Goal: Task Accomplishment & Management: Complete application form

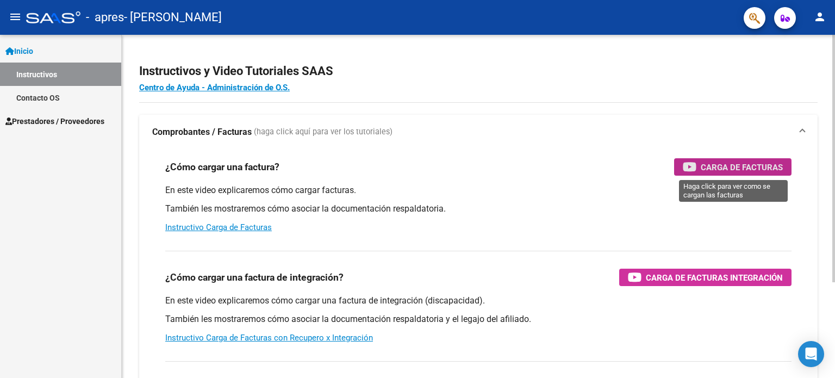
click at [715, 168] on span "Carga de Facturas" at bounding box center [741, 167] width 82 height 14
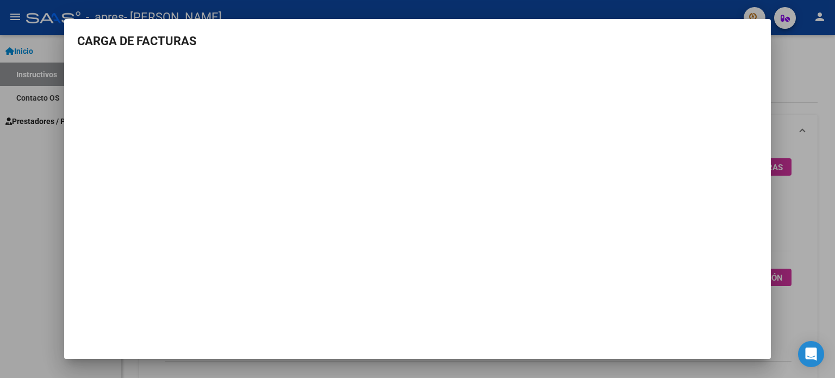
click at [0, 203] on div at bounding box center [417, 189] width 835 height 378
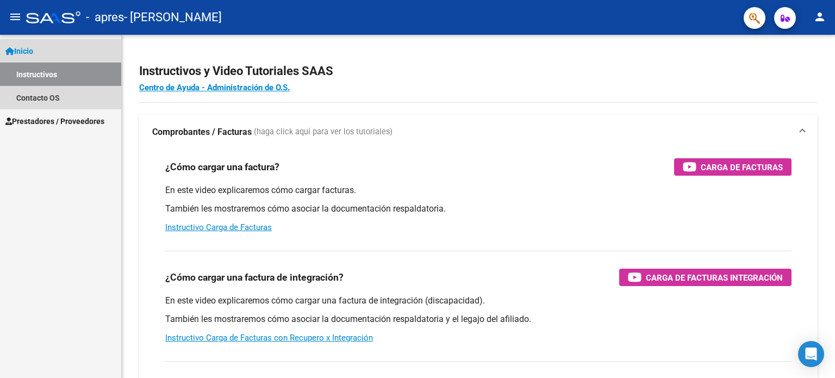
click at [62, 44] on link "Inicio" at bounding box center [60, 50] width 121 height 23
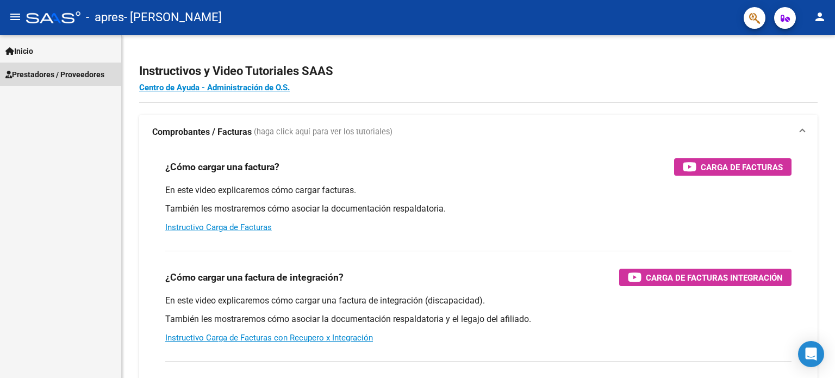
click at [66, 79] on span "Prestadores / Proveedores" at bounding box center [54, 74] width 99 height 12
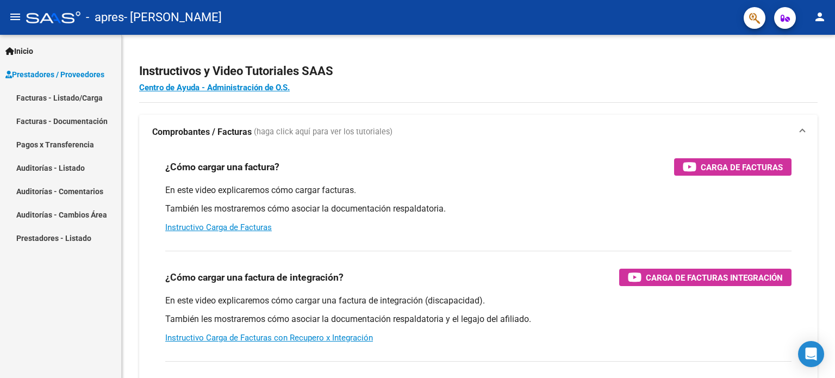
click at [104, 95] on link "Facturas - Listado/Carga" at bounding box center [60, 97] width 121 height 23
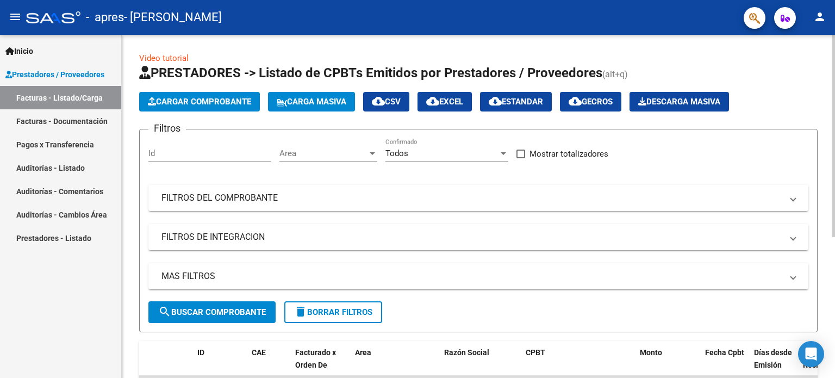
click at [212, 92] on button "Cargar Comprobante" at bounding box center [199, 102] width 121 height 20
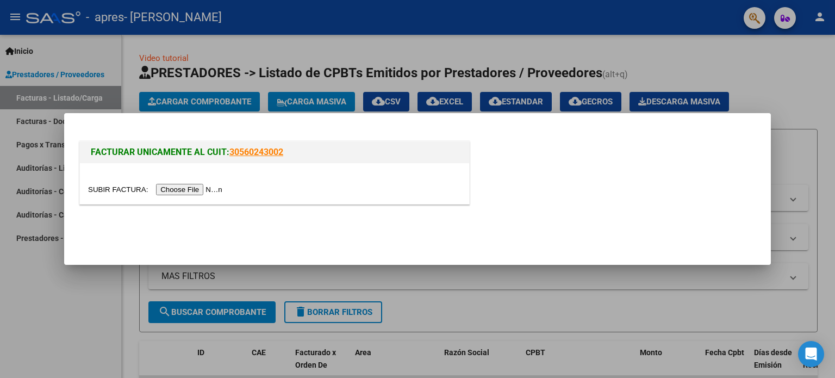
click at [175, 185] on input "file" at bounding box center [156, 189] width 137 height 11
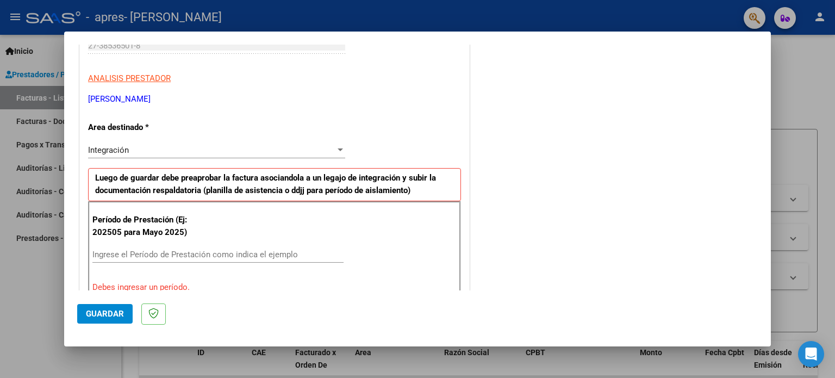
scroll to position [234, 0]
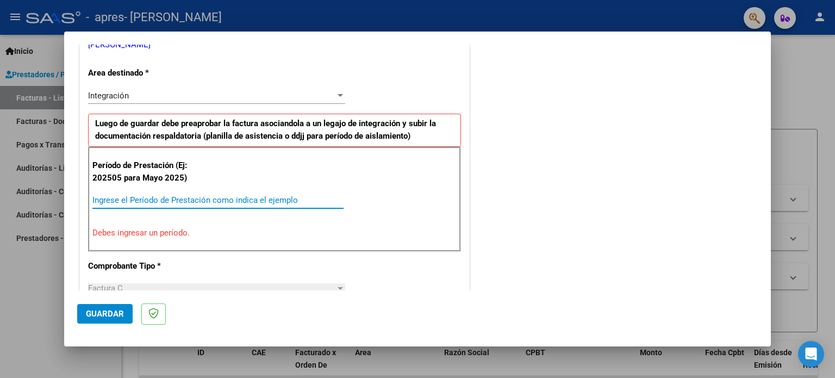
click at [203, 199] on input "Ingrese el Período de Prestación como indica el ejemplo" at bounding box center [217, 200] width 251 height 10
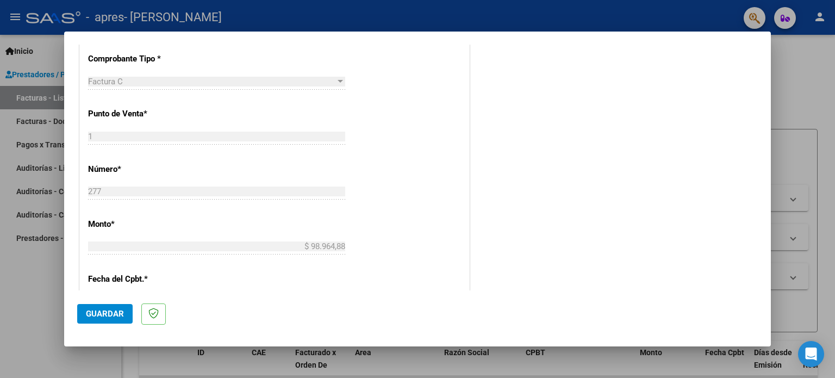
scroll to position [451, 0]
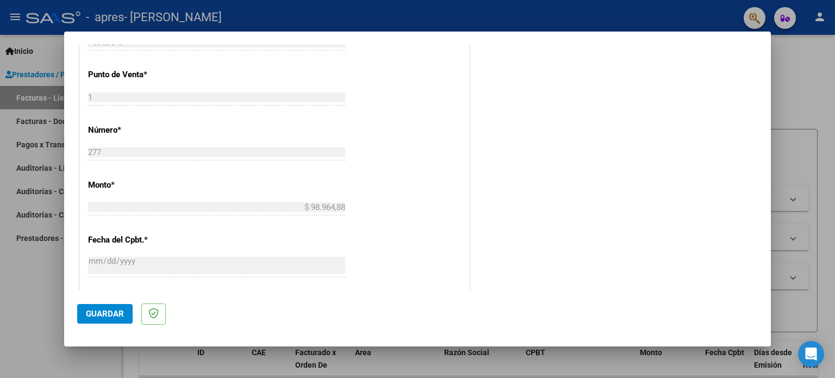
type input "202508"
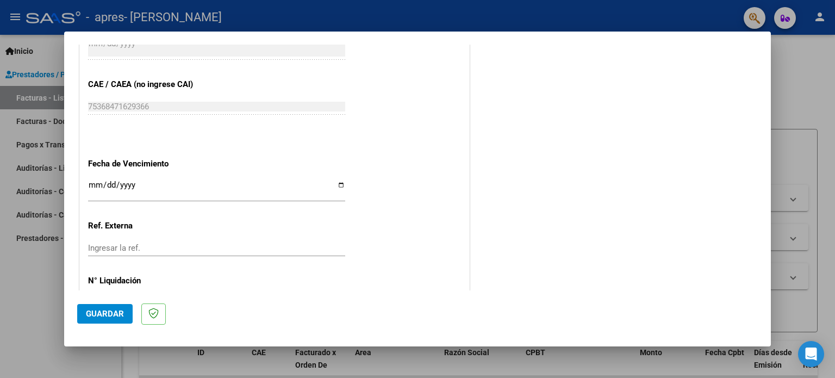
scroll to position [709, 0]
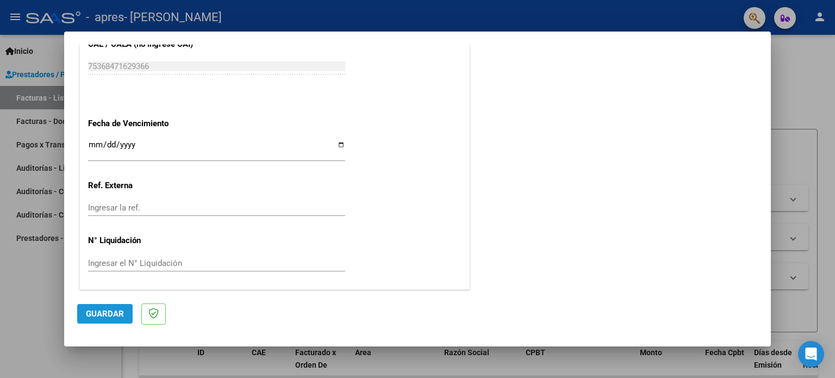
click at [93, 315] on span "Guardar" at bounding box center [105, 314] width 38 height 10
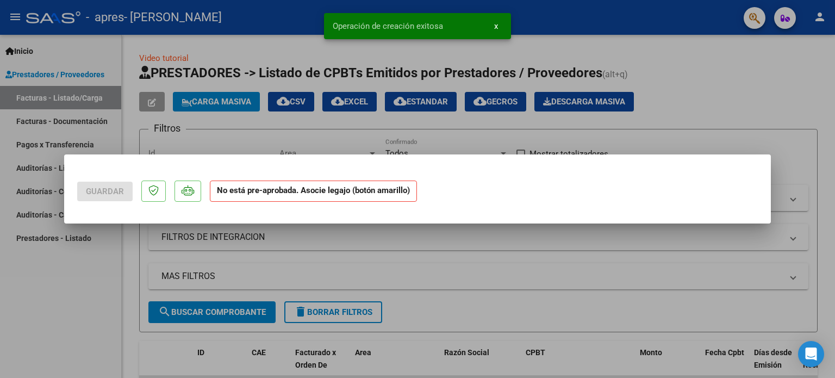
scroll to position [0, 0]
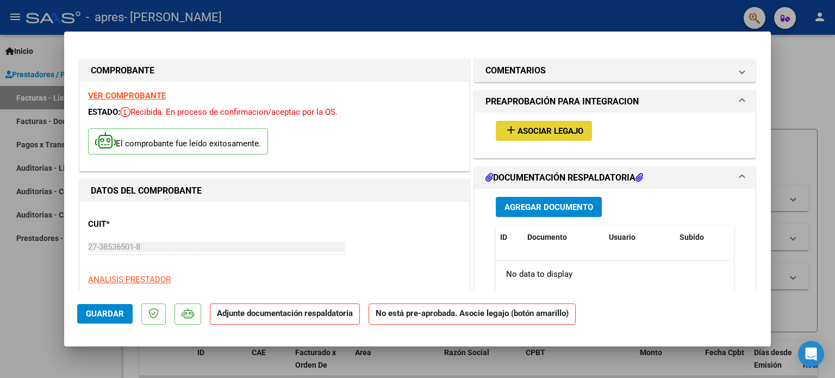
click at [560, 126] on span "add Asociar Legajo" at bounding box center [543, 131] width 79 height 10
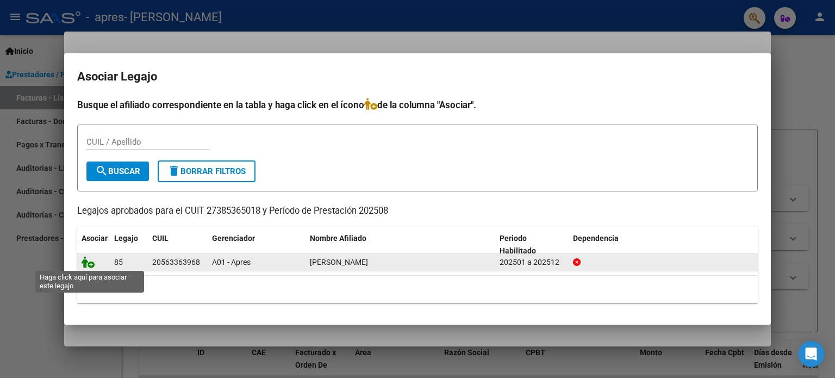
click at [89, 261] on icon at bounding box center [87, 262] width 13 height 12
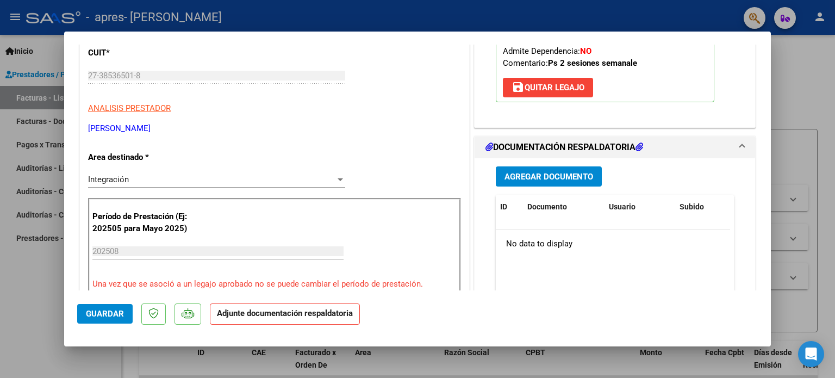
scroll to position [217, 0]
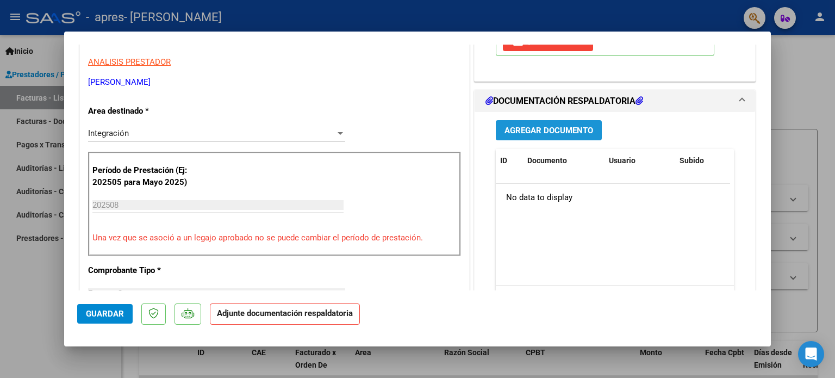
click at [566, 130] on span "Agregar Documento" at bounding box center [548, 131] width 89 height 10
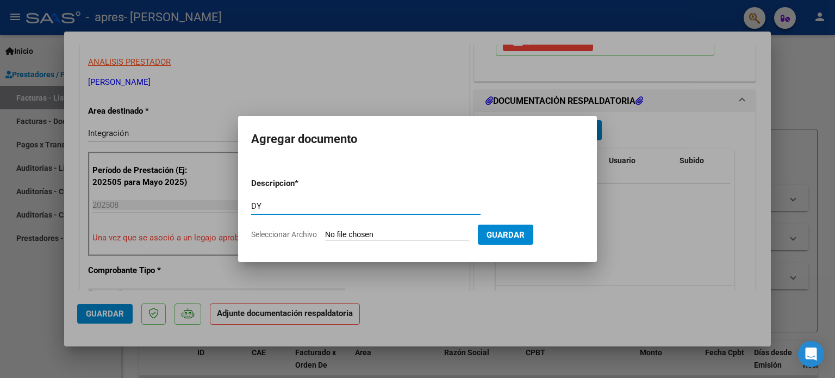
type input "D"
type input "PLANILLA DE ASISTENCIA AGOSTO 2025"
click at [373, 234] on input "Seleccionar Archivo" at bounding box center [397, 235] width 144 height 10
type input "C:\fakepath\[PERSON_NAME] PLANILLA DE ASISTENCIA [DATE].pdf"
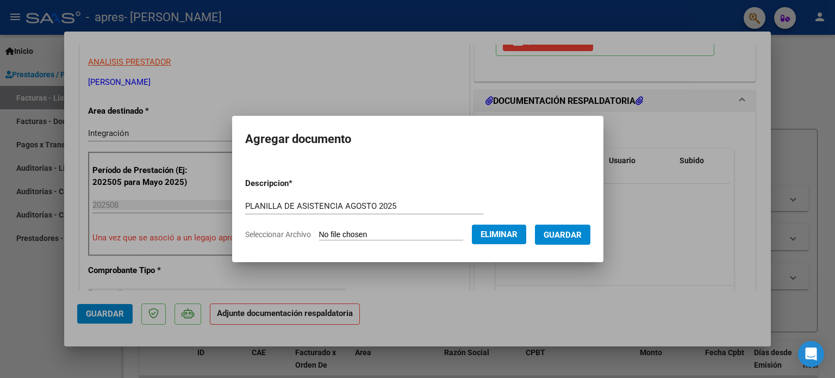
click at [570, 232] on span "Guardar" at bounding box center [562, 235] width 38 height 10
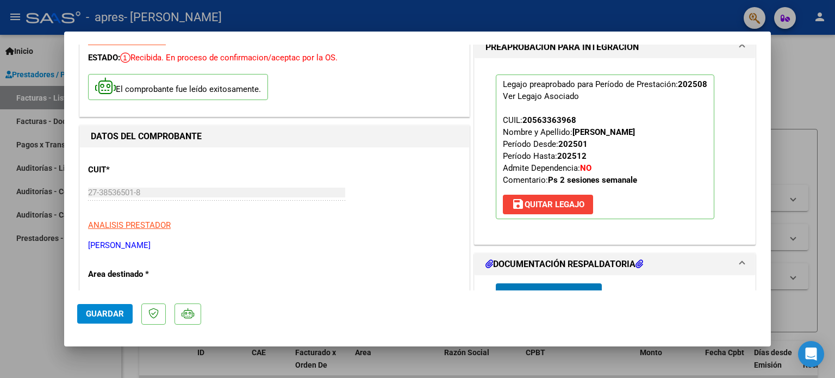
scroll to position [0, 0]
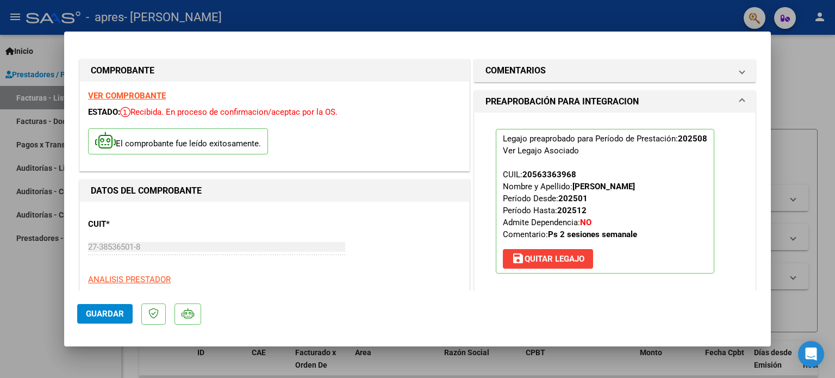
click at [110, 304] on button "Guardar" at bounding box center [104, 314] width 55 height 20
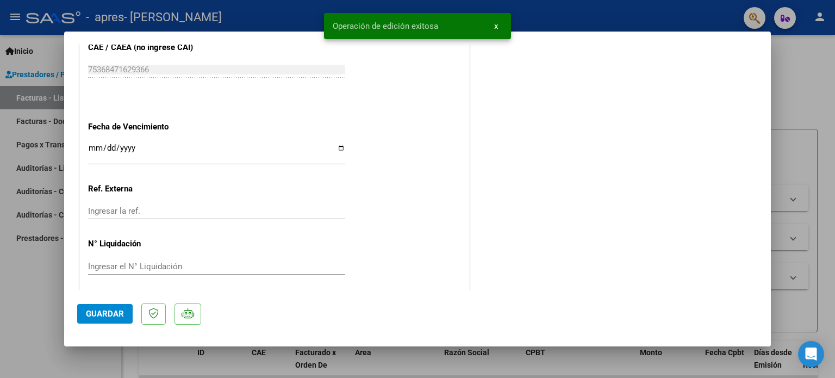
scroll to position [726, 0]
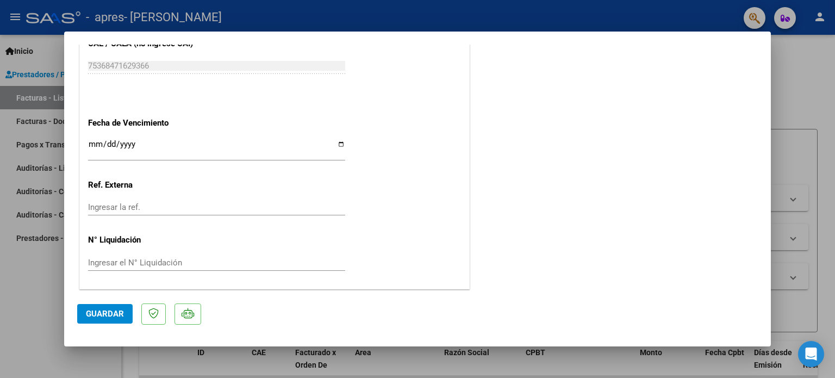
click at [0, 293] on div at bounding box center [417, 189] width 835 height 378
click at [0, 293] on div "Inicio Instructivos Contacto OS Prestadores / Proveedores Facturas - Listado/Ca…" at bounding box center [60, 206] width 121 height 343
type input "$ 0,00"
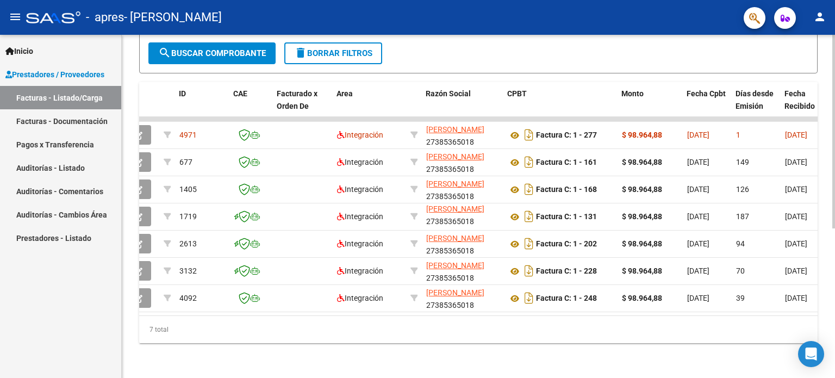
scroll to position [0, 0]
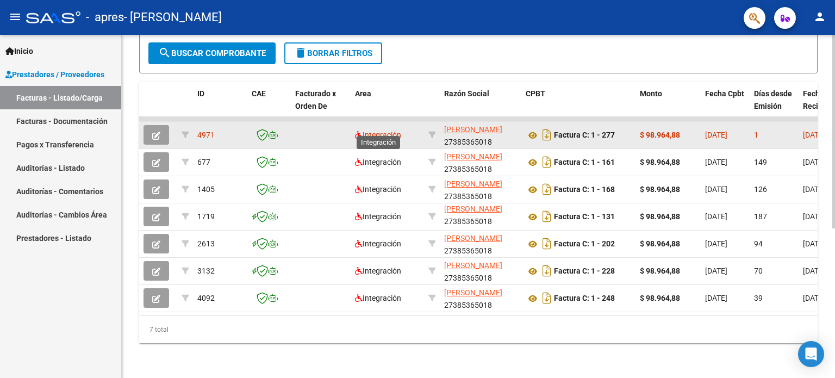
click at [389, 130] on span "Integración" at bounding box center [378, 134] width 46 height 9
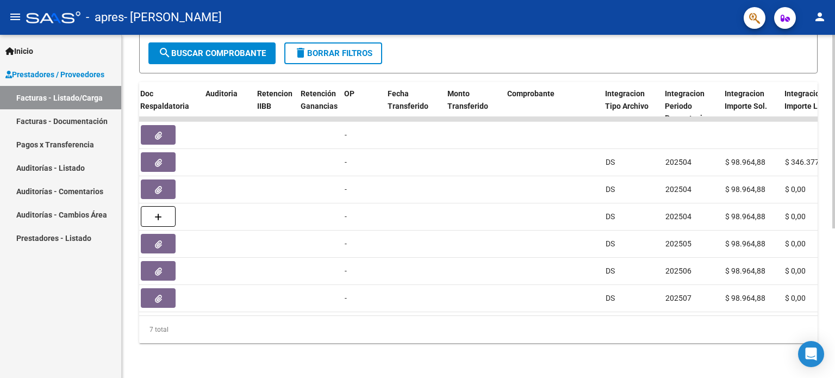
scroll to position [0, 570]
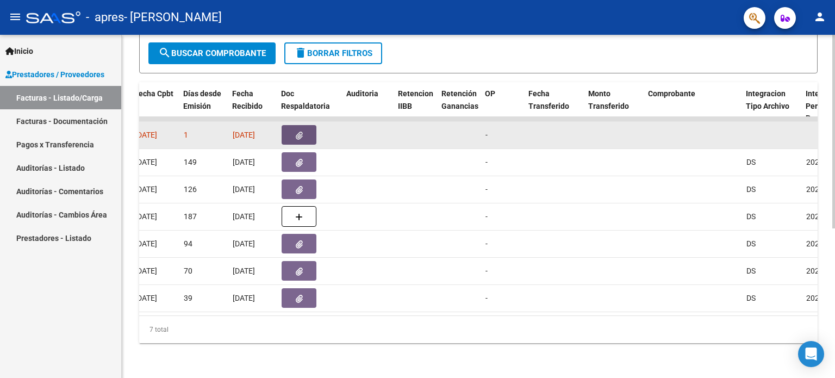
click at [296, 131] on icon "button" at bounding box center [299, 135] width 7 height 8
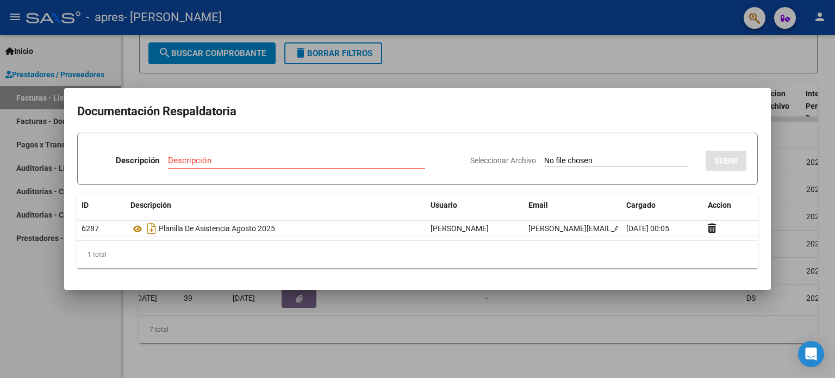
click at [74, 287] on mat-dialog-container "Documentación Respaldatoria Descripción Descripción Seleccionar Archivo SUBIR I…" at bounding box center [417, 189] width 706 height 202
click at [20, 320] on div at bounding box center [417, 189] width 835 height 378
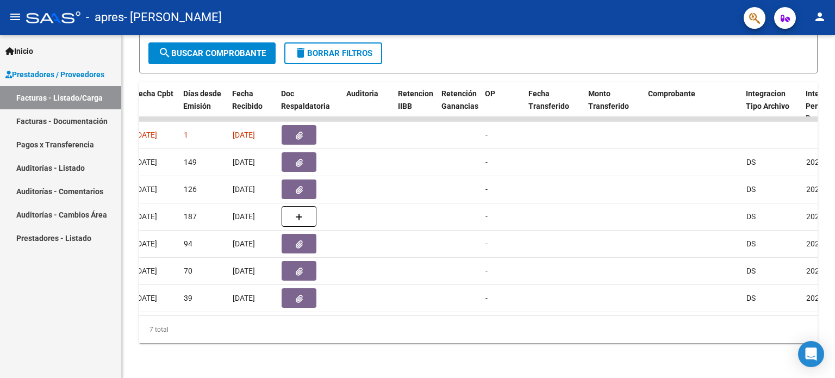
click at [20, 320] on div "Inicio Instructivos Contacto OS Prestadores / Proveedores Facturas - Listado/Ca…" at bounding box center [60, 206] width 121 height 343
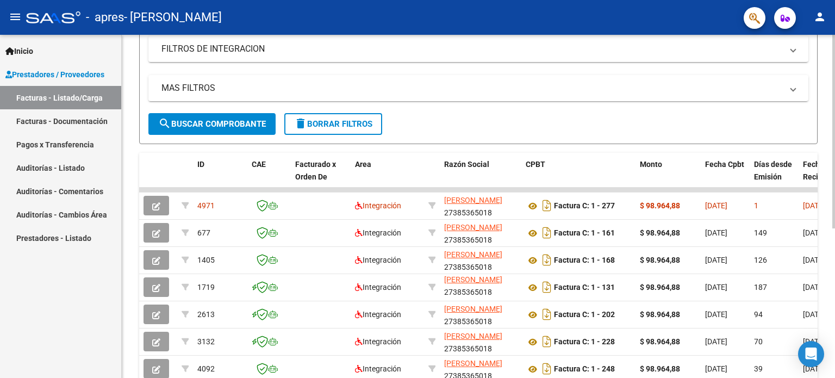
scroll to position [217, 0]
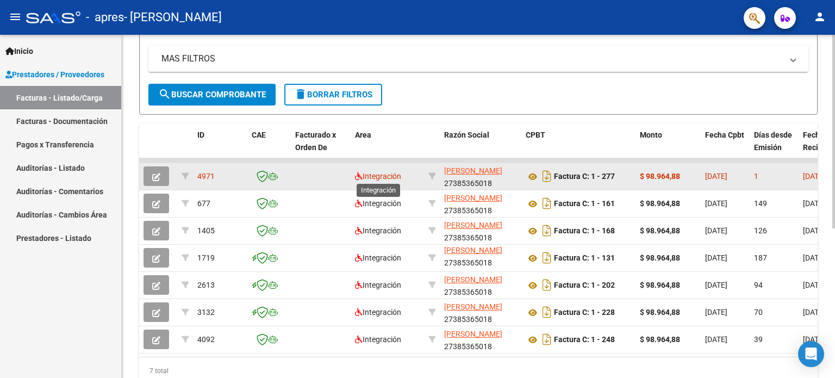
click at [394, 178] on span "Integración" at bounding box center [378, 176] width 46 height 9
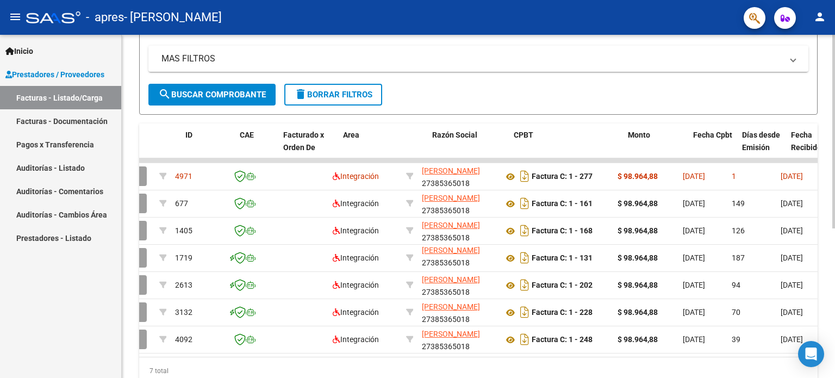
scroll to position [0, 0]
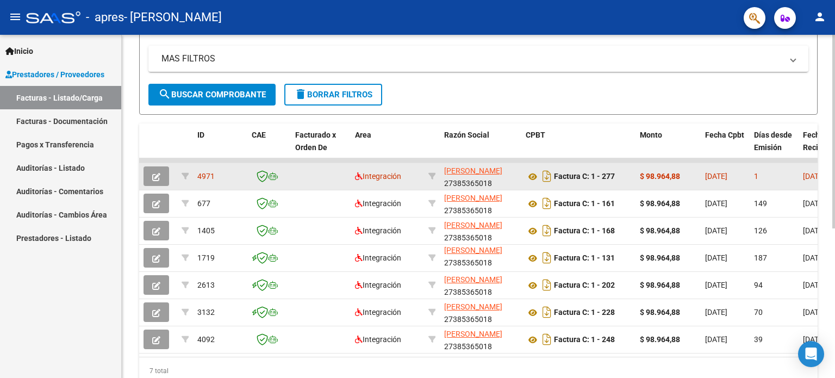
click at [203, 172] on span "4971" at bounding box center [205, 176] width 17 height 9
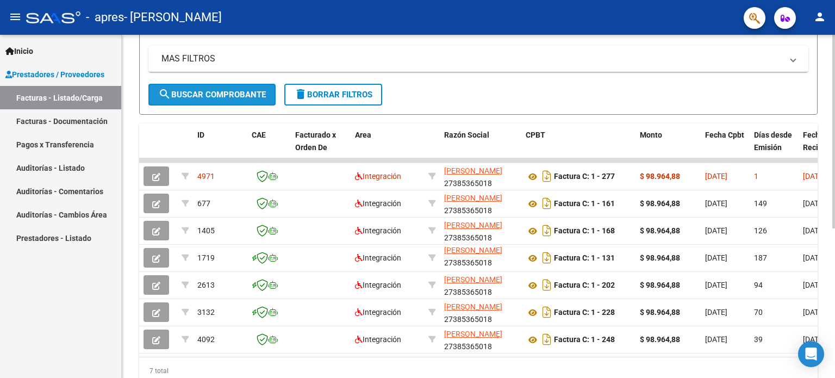
click at [212, 95] on span "search Buscar Comprobante" at bounding box center [212, 95] width 108 height 10
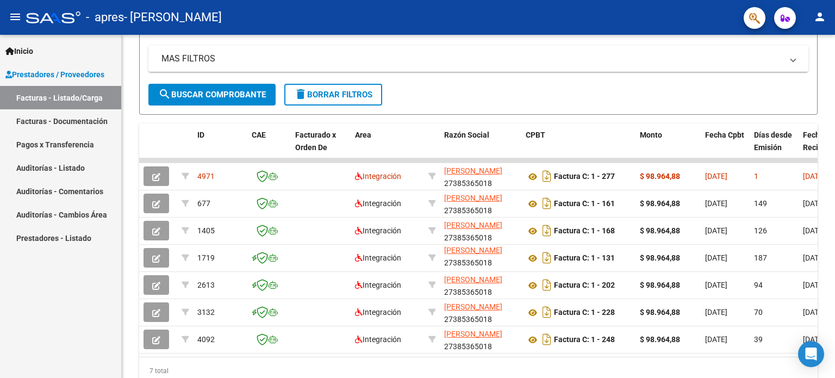
click at [18, 302] on div "Inicio Instructivos Contacto OS Prestadores / Proveedores Facturas - Listado/Ca…" at bounding box center [60, 206] width 121 height 343
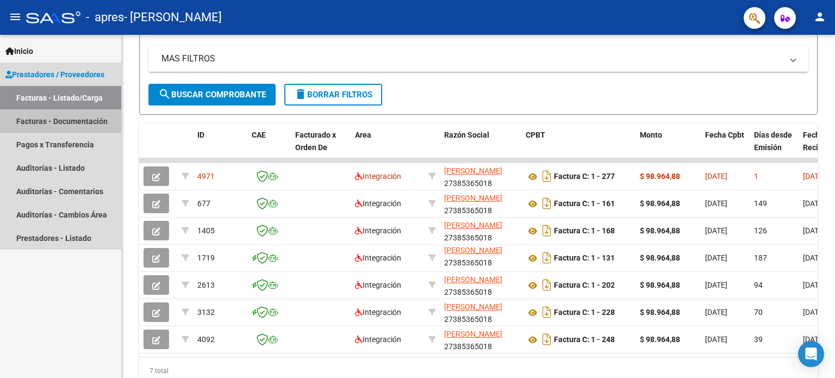
click at [83, 126] on link "Facturas - Documentación" at bounding box center [60, 120] width 121 height 23
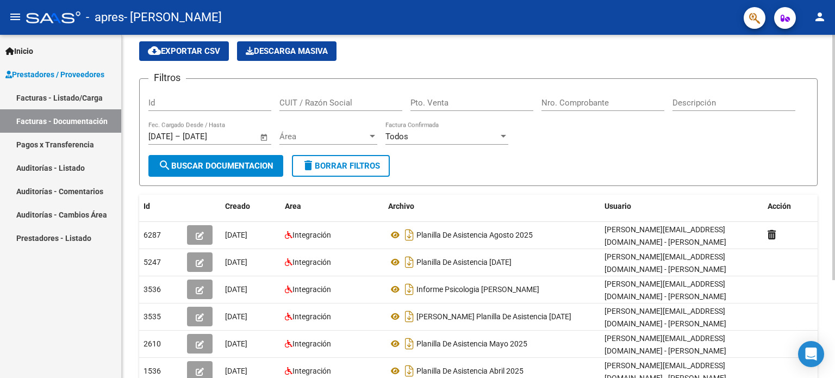
scroll to position [83, 0]
